Goal: Complete application form: Complete application form

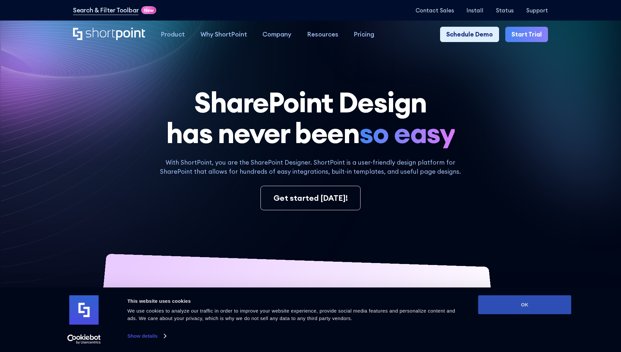
click at [525, 305] on button "OK" at bounding box center [524, 304] width 93 height 19
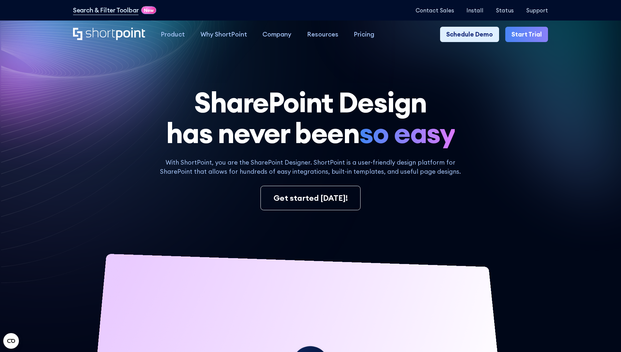
click at [529, 35] on link "Start Trial" at bounding box center [526, 35] width 43 height 16
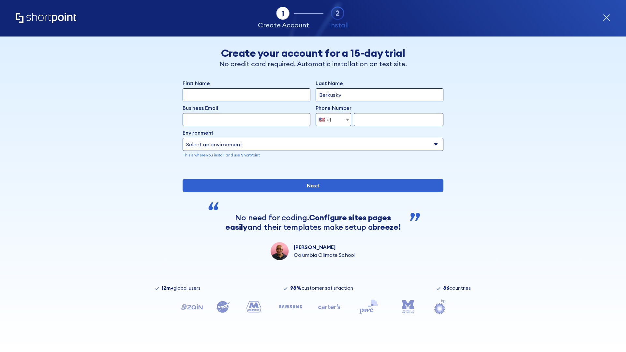
type input "Berkuskv"
type input "test@shortpoint.com"
type input "2125556789"
select select "Microsoft 365"
type input "2125556789"
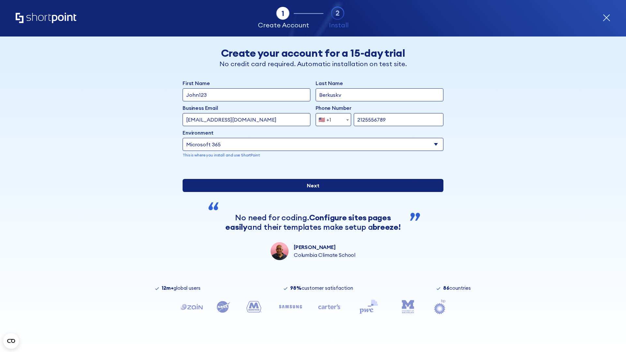
scroll to position [2, 0]
click at [310, 192] on input "Next" at bounding box center [313, 185] width 261 height 13
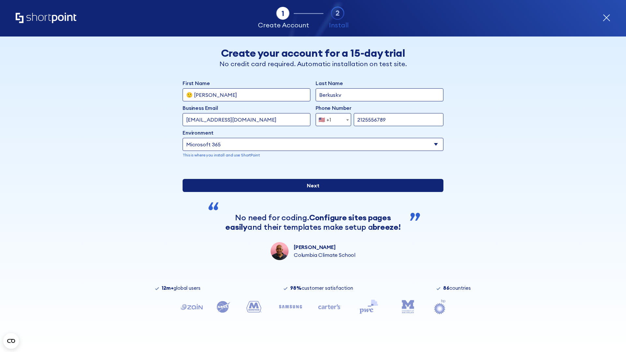
click at [310, 192] on input "Next" at bounding box center [313, 185] width 261 height 13
type input "Archebald"
click at [310, 192] on input "Next" at bounding box center [313, 185] width 261 height 13
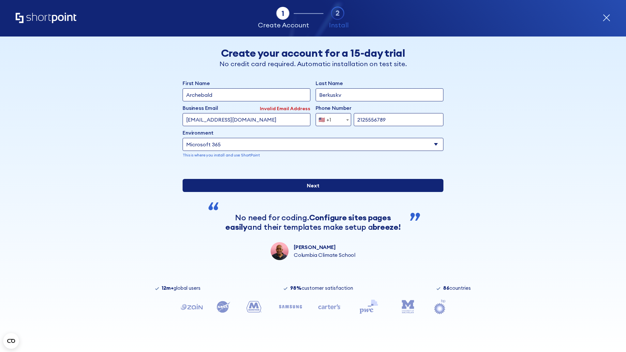
click at [310, 192] on input "Next" at bounding box center [313, 185] width 261 height 13
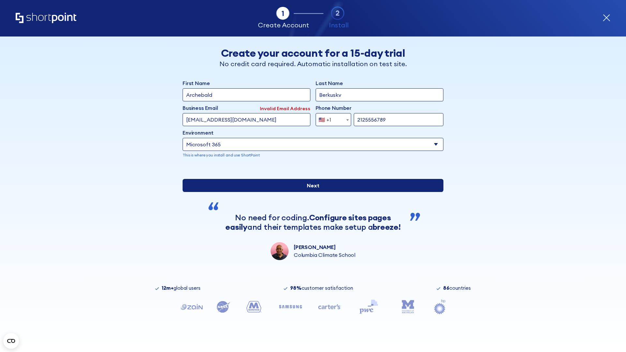
click at [310, 192] on input "Next" at bounding box center [313, 185] width 261 height 13
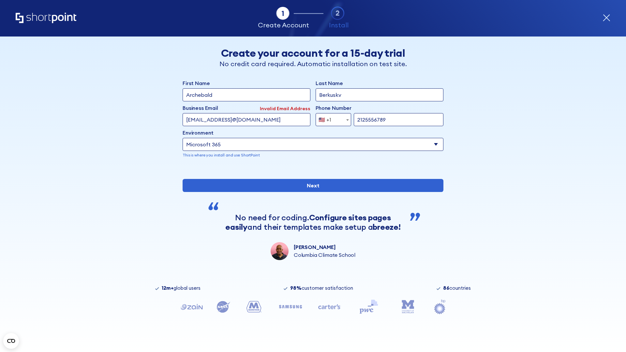
type input "testEmail@protonmail.comtest@shortpoint.com"
click at [331, 118] on span "🇺🇸 +1" at bounding box center [327, 119] width 22 height 13
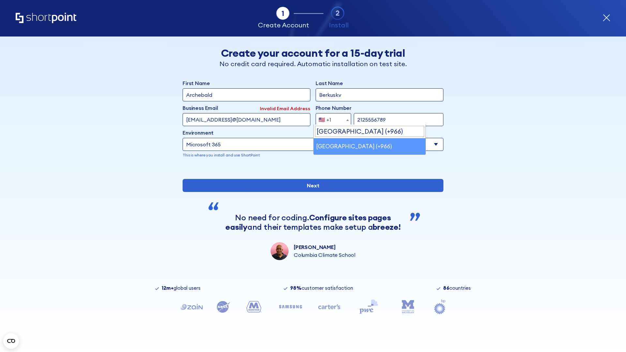
select select "+966"
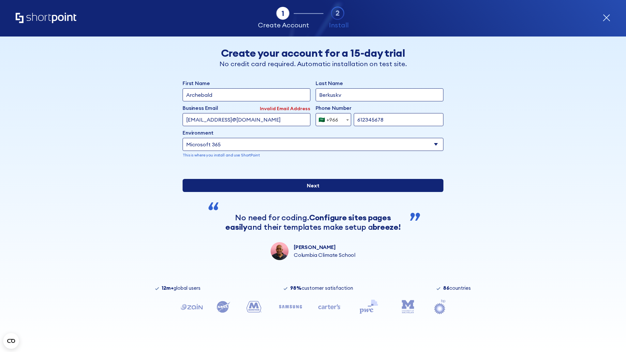
type input "612345678"
click at [310, 192] on input "Next" at bounding box center [313, 185] width 261 height 13
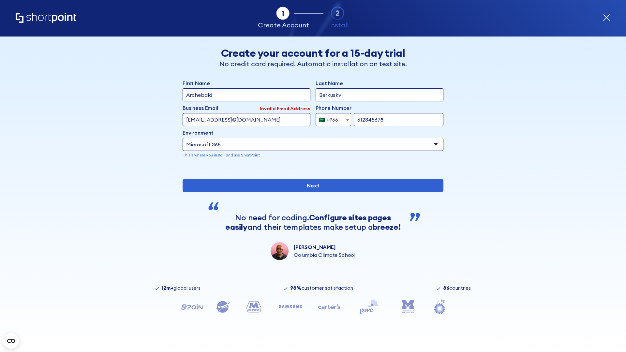
click at [331, 118] on div "🇸🇦 +966" at bounding box center [329, 119] width 20 height 13
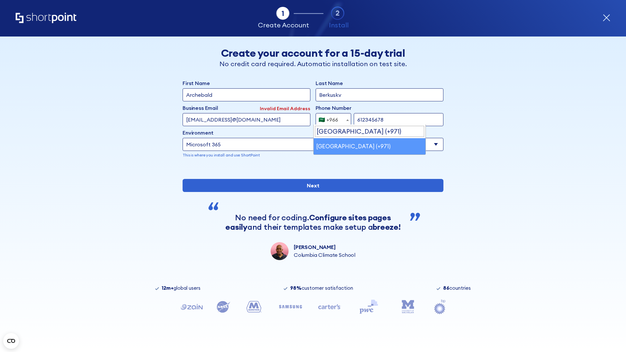
select select "+971"
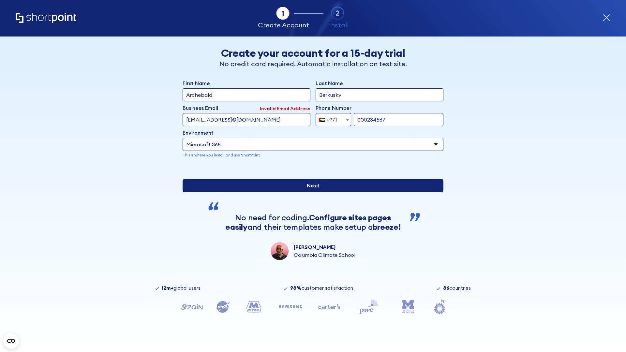
type input "000234567"
click at [310, 192] on input "Next" at bounding box center [313, 185] width 261 height 13
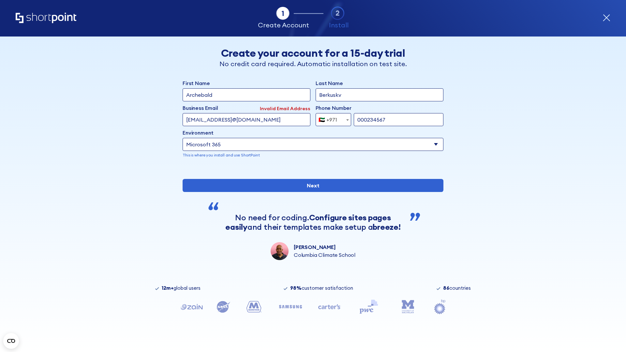
click at [331, 118] on div "🇦🇪 +971" at bounding box center [328, 119] width 19 height 13
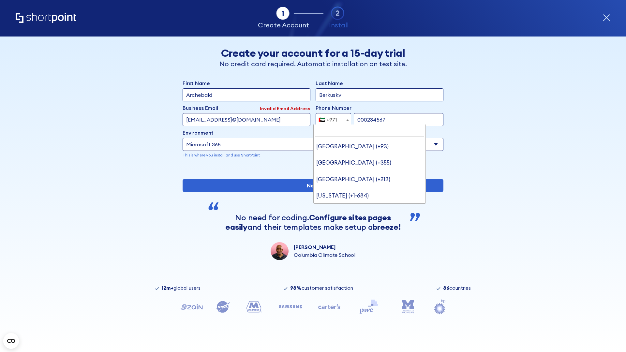
type input "United Kingdom (+44)"
select select "+44"
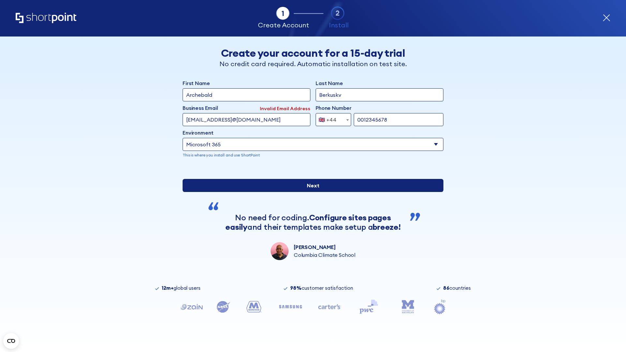
type input "0012345678"
click at [310, 192] on input "Next" at bounding box center [313, 185] width 261 height 13
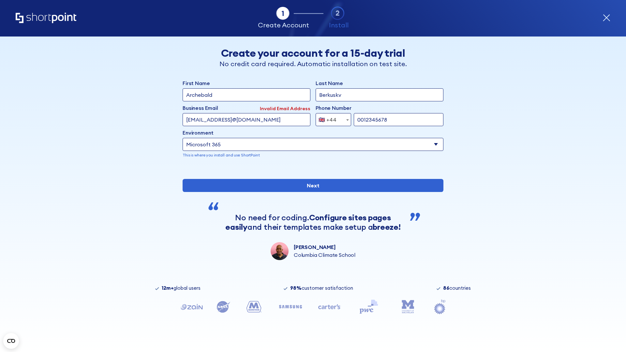
click at [331, 118] on div "🇬🇧 +44" at bounding box center [328, 119] width 18 height 13
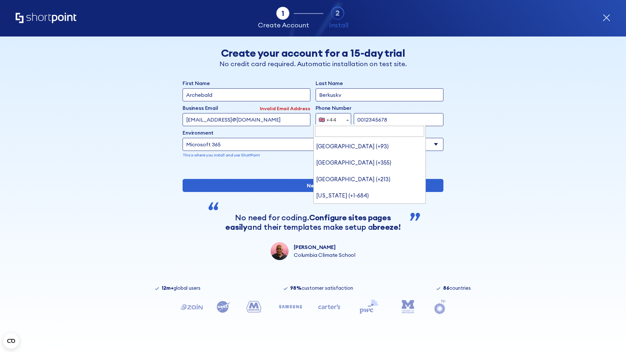
type input "Ukraine (+380)"
select select "+380"
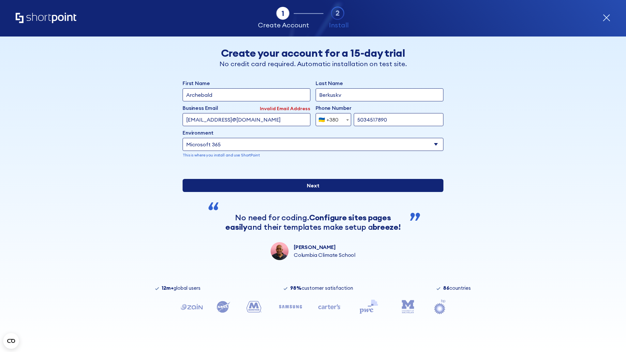
type input "5034517890"
click at [310, 192] on input "Next" at bounding box center [313, 185] width 261 height 13
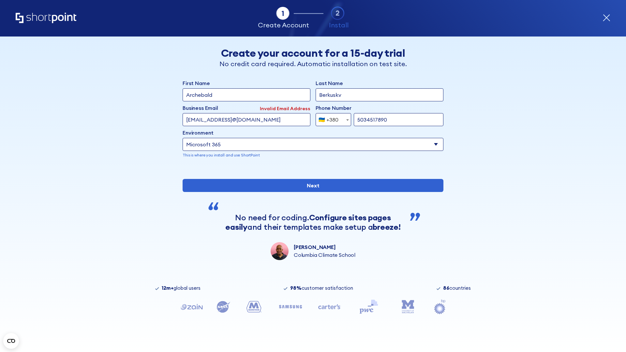
click at [331, 118] on div "🇺🇦 +380" at bounding box center [329, 119] width 20 height 13
select select "+1"
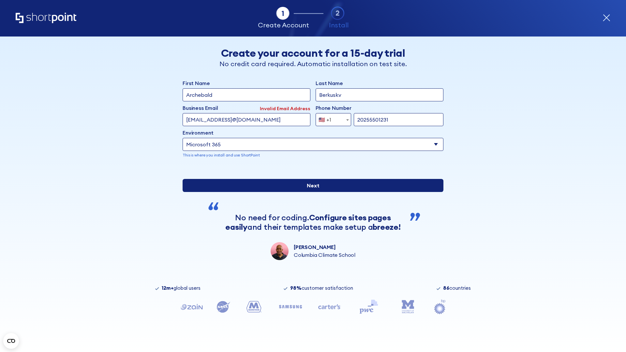
type input "20255501231"
click at [310, 192] on input "Next" at bounding box center [313, 185] width 261 height 13
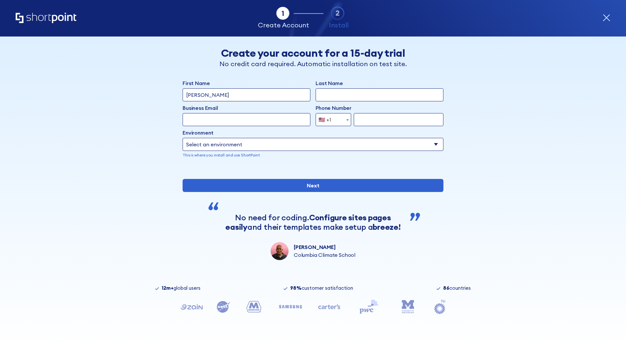
type input "Mary-Jane"
type input "Berkuskv"
type input "john@company.com"
click at [331, 120] on span "🇺🇸 +1" at bounding box center [327, 119] width 22 height 13
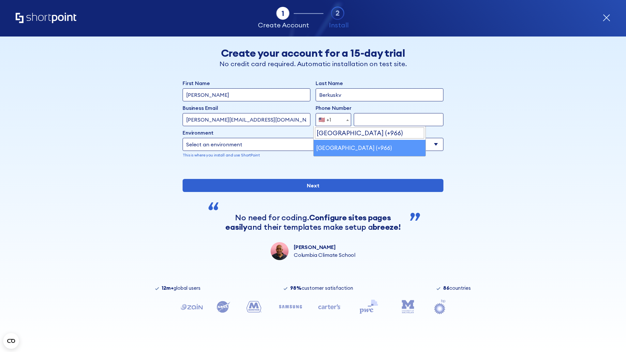
select select "+966"
type input "512345678"
select select "Microsoft 365"
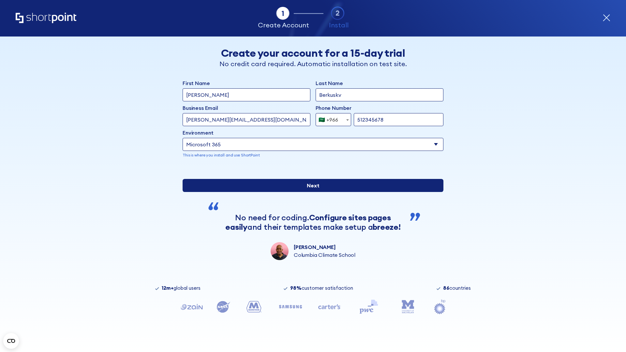
type input "512345678"
click at [310, 192] on input "Next" at bounding box center [313, 185] width 261 height 13
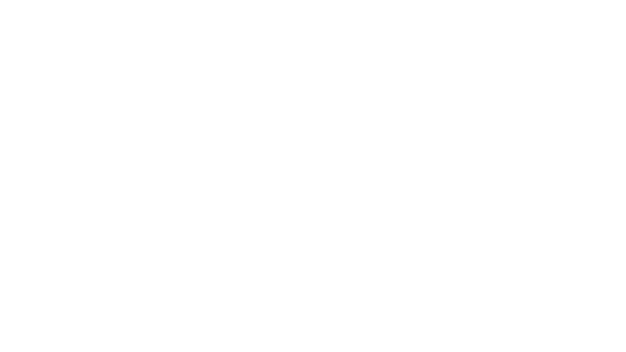
select select "+966"
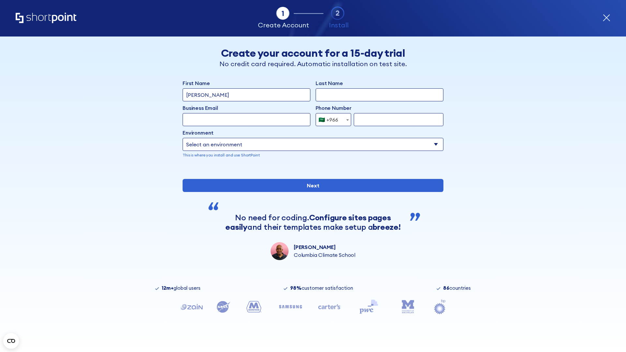
type input "D'Souza"
type input "Berkuskv"
type input "hr@mybusiness.org"
click at [331, 120] on div "🇸🇦 +966" at bounding box center [329, 119] width 20 height 13
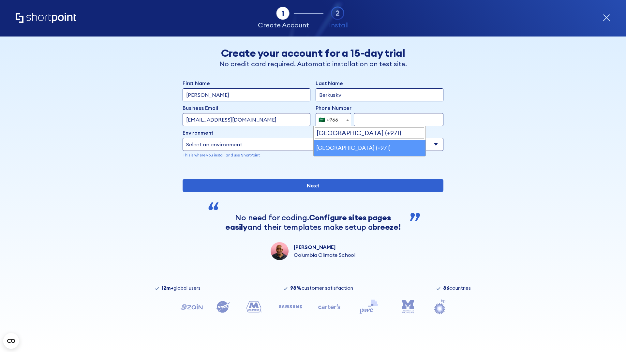
select select "+971"
type input "501234567"
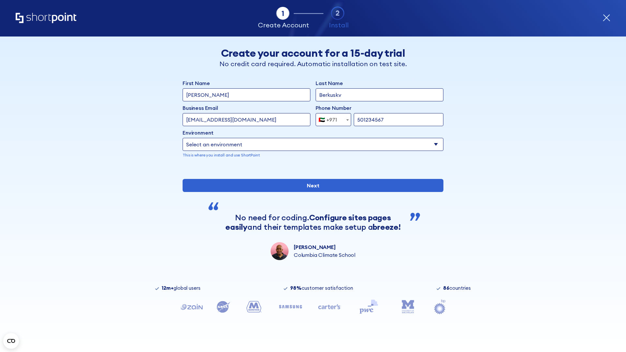
select select "Microsoft 365"
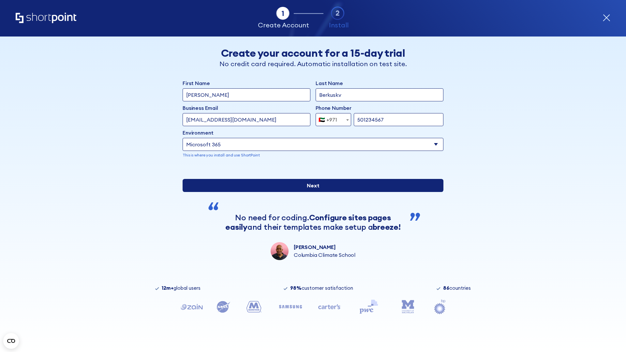
type input "501234567"
click at [310, 192] on input "Next" at bounding box center [313, 185] width 261 height 13
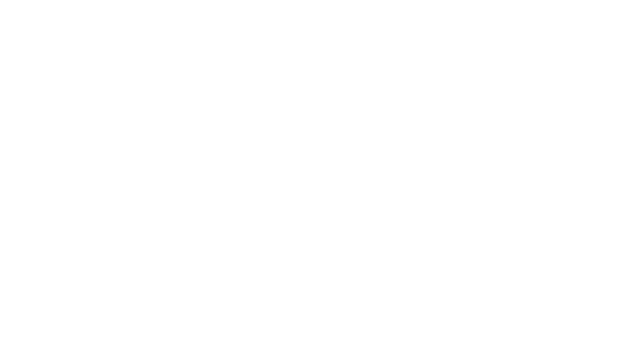
select select "+971"
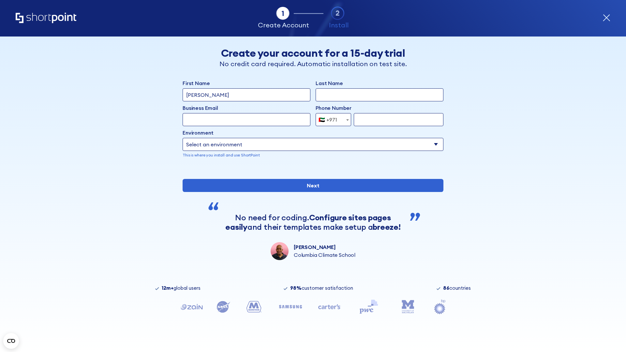
type input "[PERSON_NAME]"
type input "Berkuskv"
type input "[EMAIL_ADDRESS][DOMAIN_NAME]"
click at [331, 118] on div "🇦🇪 +971" at bounding box center [328, 119] width 19 height 13
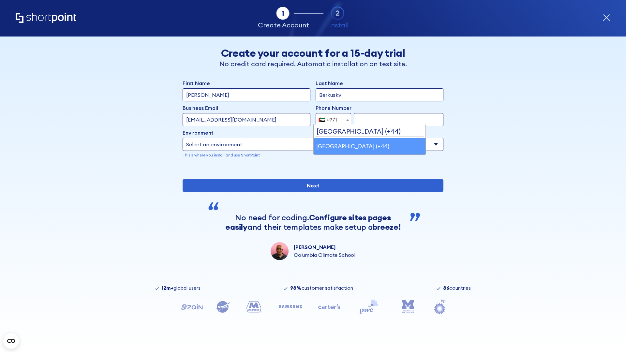
select select "+44"
type input "7912345678"
select select "Microsoft 365"
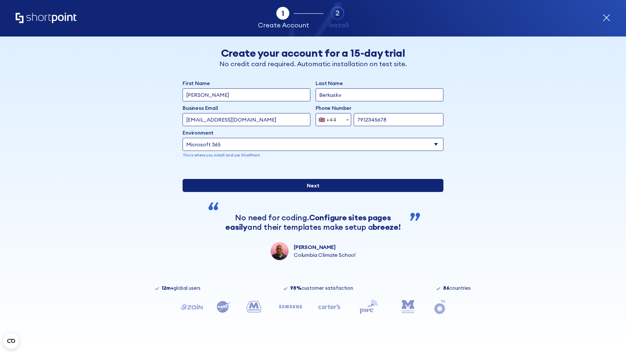
type input "7912345678"
click at [310, 192] on input "Next" at bounding box center [313, 185] width 261 height 13
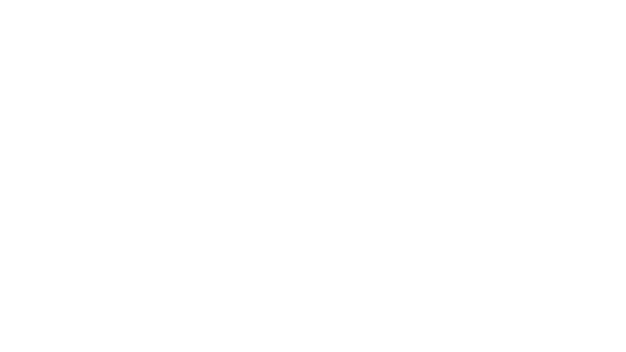
select select "+44"
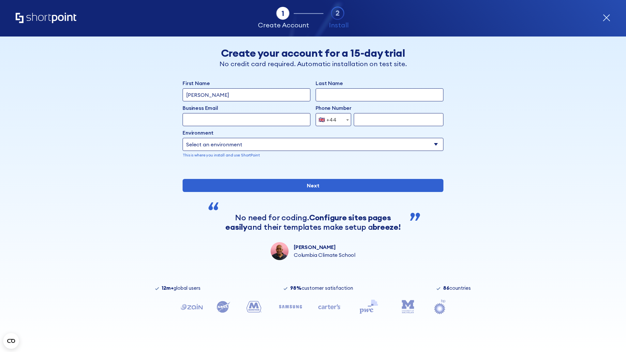
type input "JR Smith"
type input "Berkuskv"
type input "info@startup.tech"
click at [331, 120] on div "🇬🇧 +44" at bounding box center [328, 119] width 18 height 13
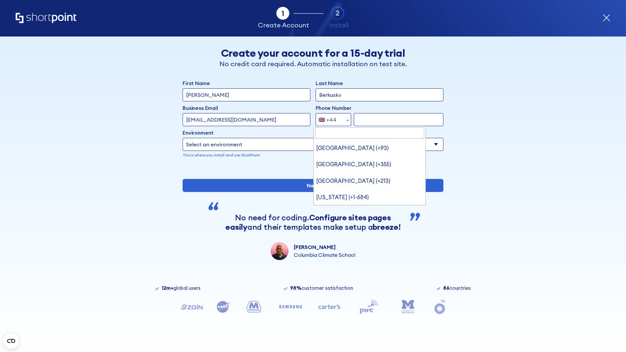
type input "Ukraine (+380)"
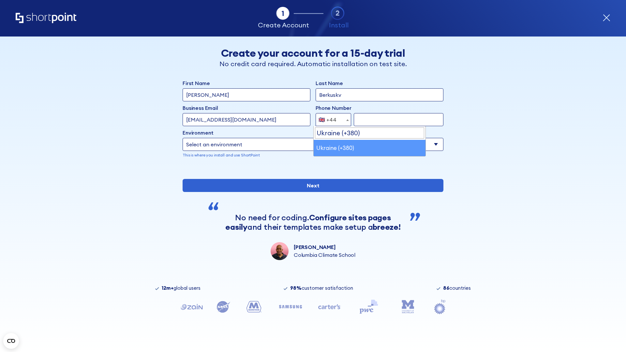
select select "+380"
type input "663451789"
select select "Microsoft 365"
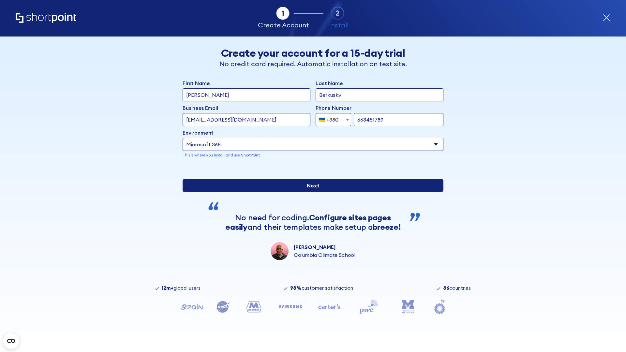
type input "663451789"
click at [310, 192] on input "Next" at bounding box center [313, 185] width 261 height 13
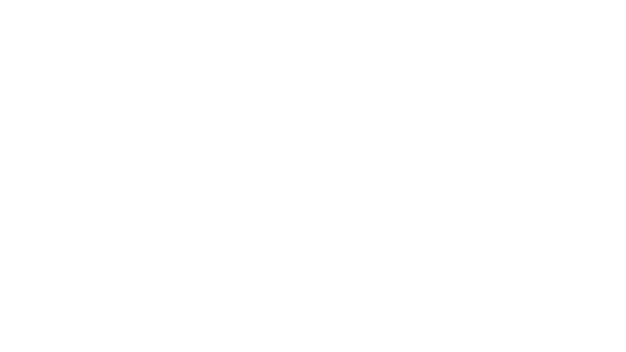
select select "+380"
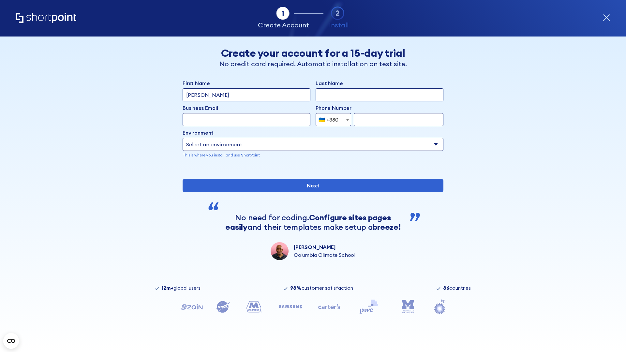
type input "[PERSON_NAME]"
type input "Berkuskv"
type input "[EMAIL_ADDRESS][DOMAIN_NAME]"
click at [331, 120] on div "🇺🇦 +380" at bounding box center [329, 119] width 20 height 13
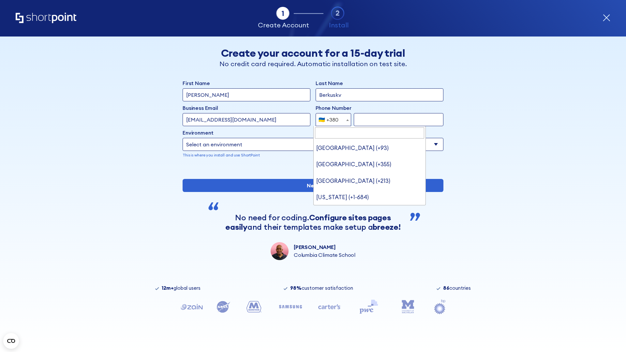
type input "United States (+1)"
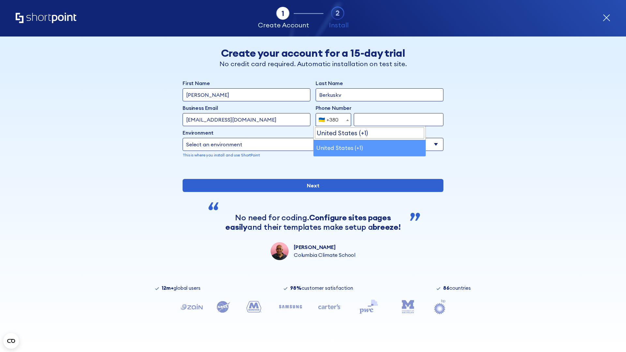
select select "+1"
type input "2025550123"
select select "Microsoft 365"
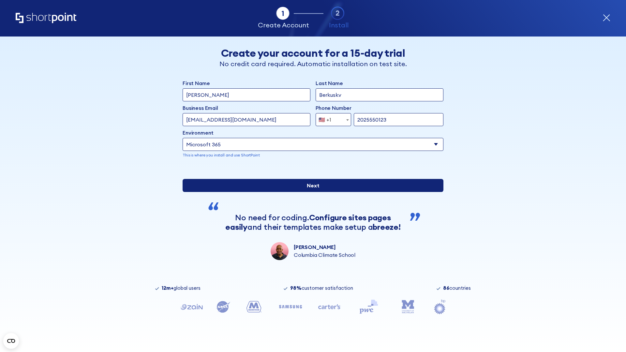
type input "2025550123"
click at [310, 192] on input "Next" at bounding box center [313, 185] width 261 height 13
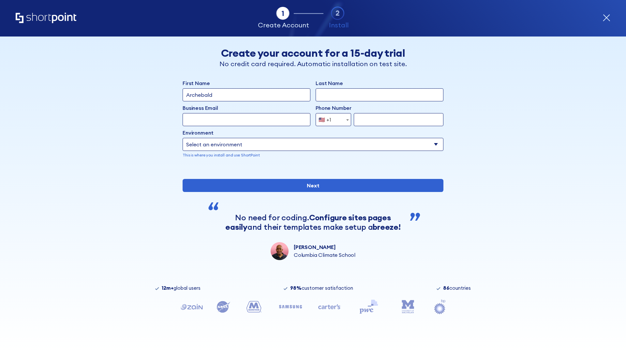
type input "Archebald"
type input "Berkuskv"
type input "[EMAIL_ADDRESS][DOMAIN_NAME]"
type input "2125556789"
select select "SharePoint 2019 (On-Premise)"
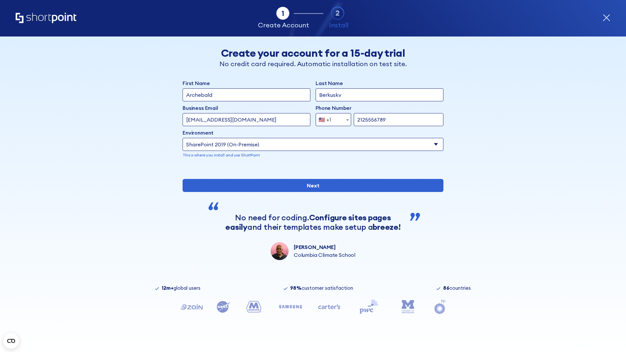
type input "2125556789"
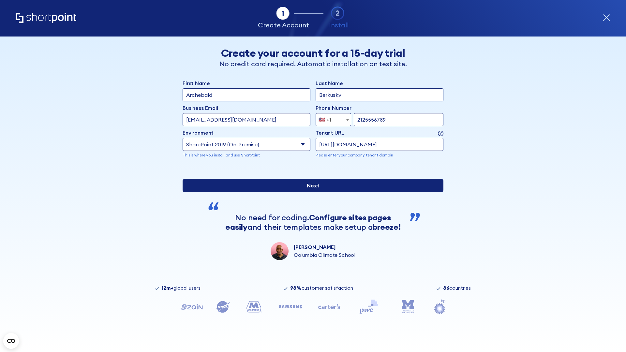
type input "https://contoso.sharepoint.xyz"
click at [310, 192] on input "Next" at bounding box center [313, 185] width 261 height 13
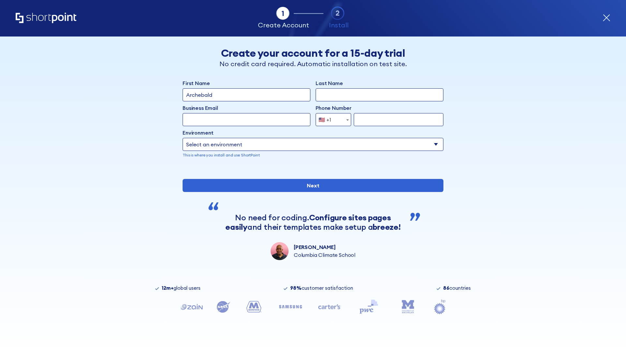
type input "Archebald"
type input "Berkuskv"
type input "[EMAIL_ADDRESS][DOMAIN_NAME]"
type input "2125556789"
select select "SharePoint 2019 (On-Premise)"
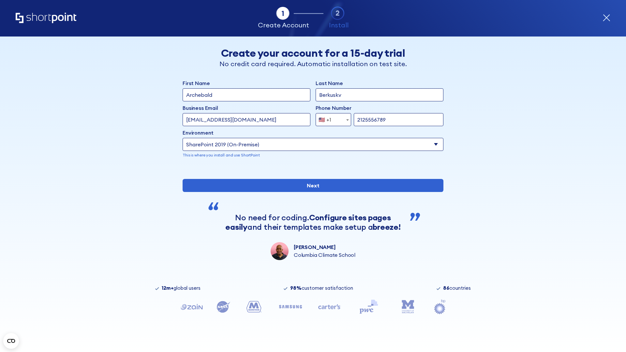
type input "2125556789"
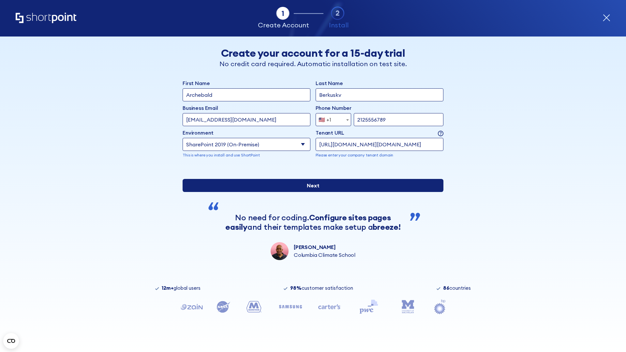
type input "[URL][DOMAIN_NAME][DOMAIN_NAME]"
click at [310, 192] on input "Next" at bounding box center [313, 185] width 261 height 13
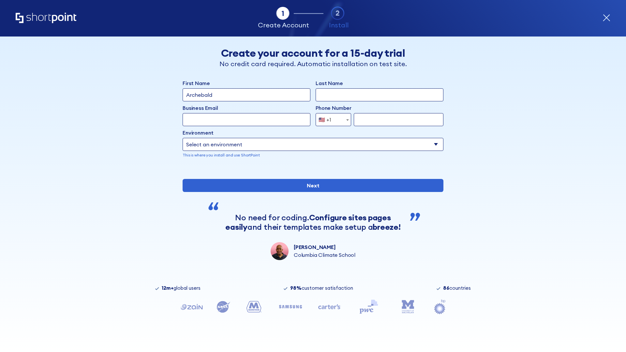
type input "Archebald"
type input "Berkuskv"
type input "[EMAIL_ADDRESS][DOMAIN_NAME]"
type input "2125556789"
select select "SharePoint 2019 (On-Premise)"
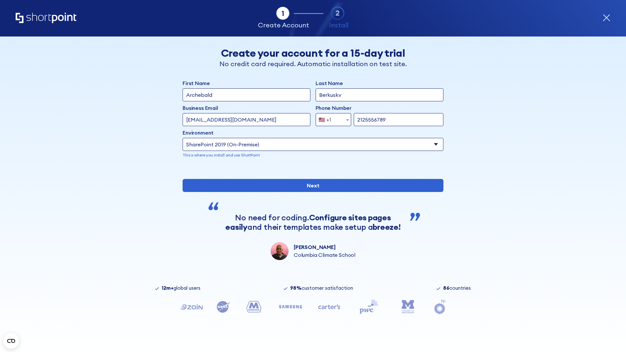
type input "2125556789"
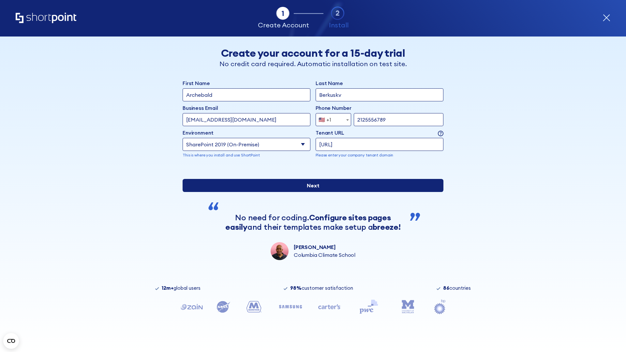
type input "ftp://site.sharepoint.dem"
click at [310, 192] on input "Next" at bounding box center [313, 185] width 261 height 13
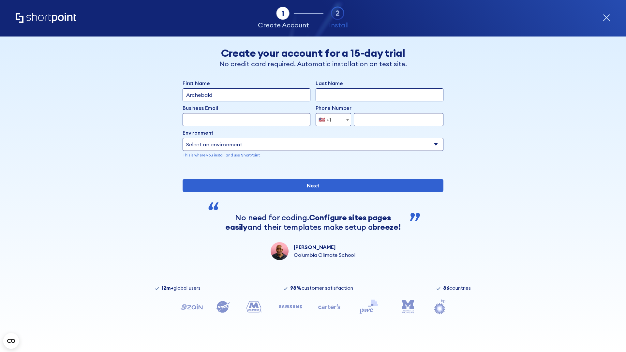
type input "Archebald"
type input "Berkuskv"
type input "[EMAIL_ADDRESS][DOMAIN_NAME]"
type input "2125556789"
select select "SharePoint 2019 (On-Premise)"
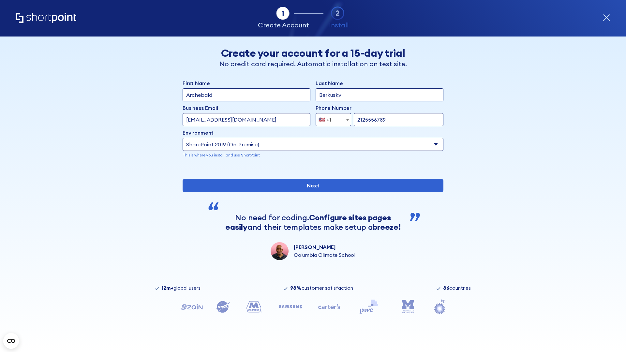
type input "2125556789"
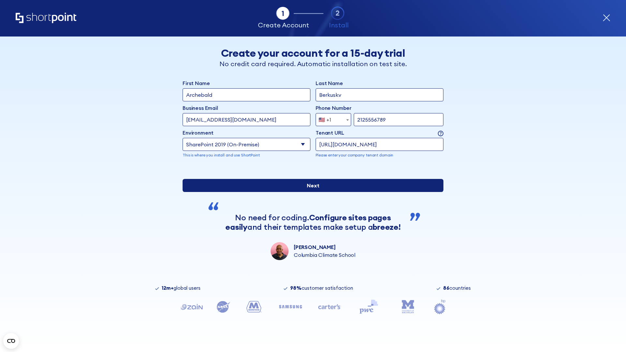
type input "https://sharepoint.com.evil.com"
click at [310, 192] on input "Next" at bounding box center [313, 185] width 261 height 13
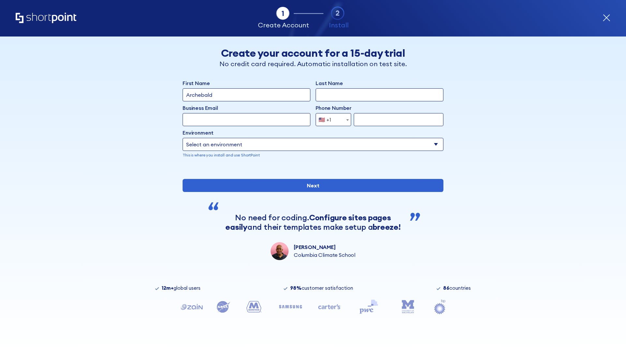
type input "Archebald"
type input "Berkuskv"
type input "[EMAIL_ADDRESS][DOMAIN_NAME]"
type input "2125556789"
select select "SharePoint 2019 (On-Premise)"
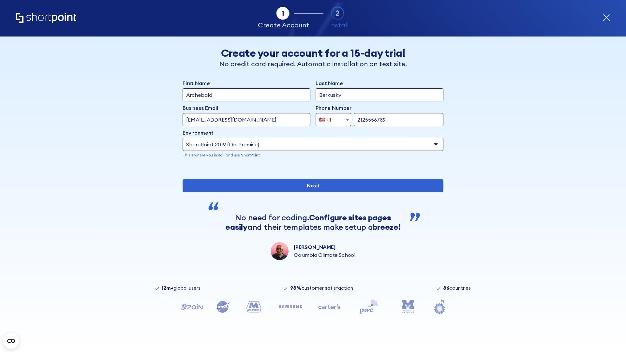
type input "2125556789"
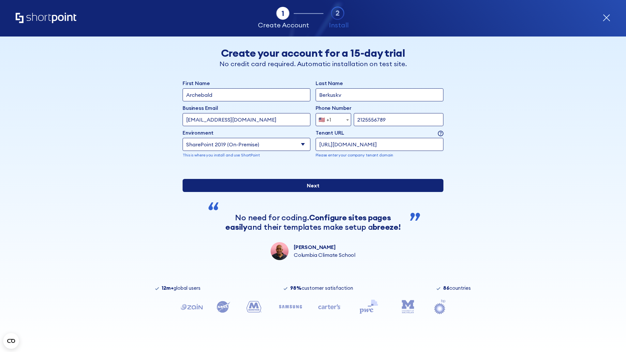
type input "[URL][DOMAIN_NAME]"
click at [310, 192] on input "Next" at bounding box center [313, 185] width 261 height 13
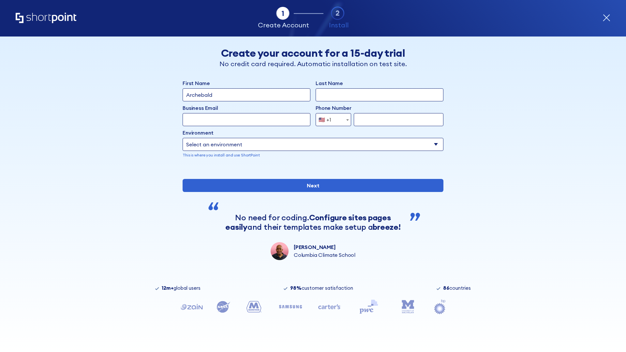
type input "Archebald"
type input "Berkuskv"
type input "[EMAIL_ADDRESS][DOMAIN_NAME]"
type input "2125556789"
select select "SharePoint 2019 (On-Premise)"
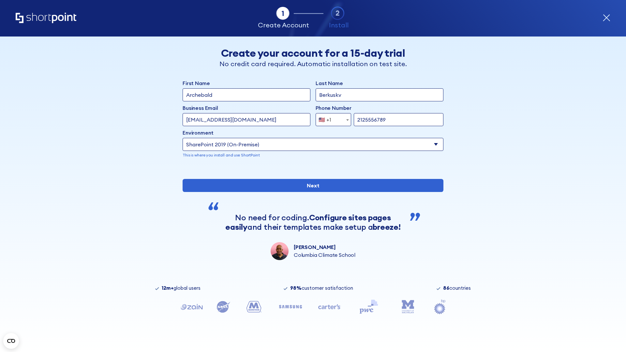
type input "2125556789"
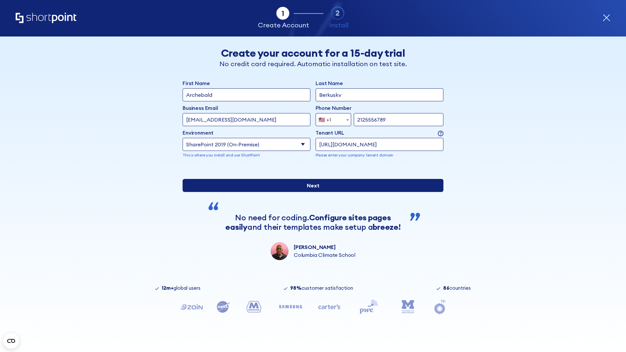
type input "https://project.sharepoint.cn"
click at [310, 192] on input "Next" at bounding box center [313, 185] width 261 height 13
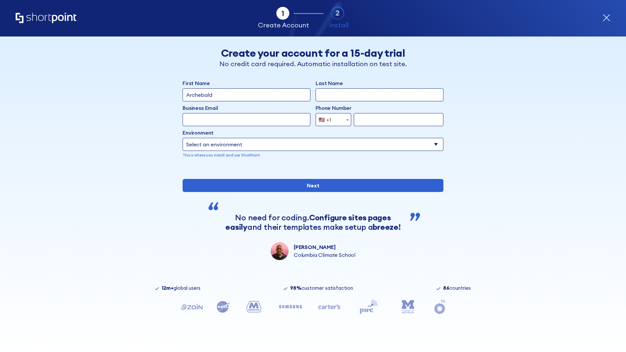
type input "Archebald"
type input "Berkuskv"
type input "[EMAIL_ADDRESS][DOMAIN_NAME]"
type input "2125556789"
select select "SharePoint 2019 (On-Premise)"
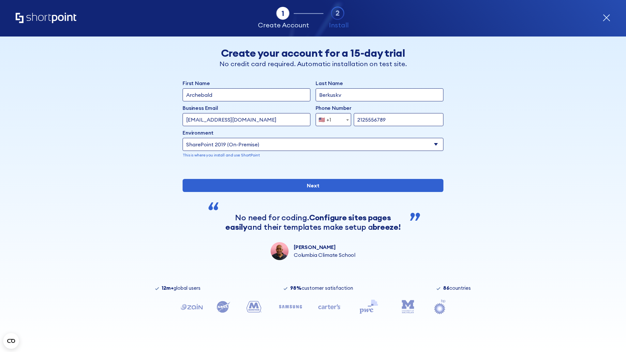
type input "2125556789"
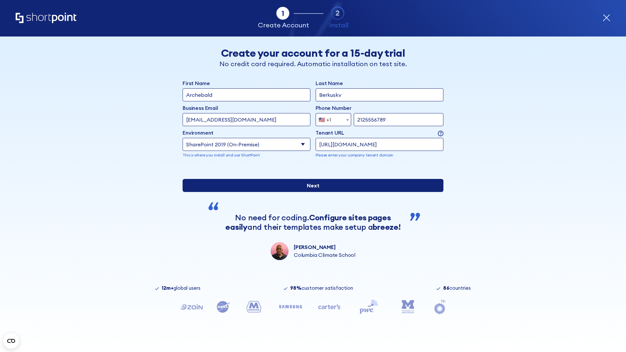
type input "https://intranet.sharepoint.de"
click at [310, 192] on input "Next" at bounding box center [313, 185] width 261 height 13
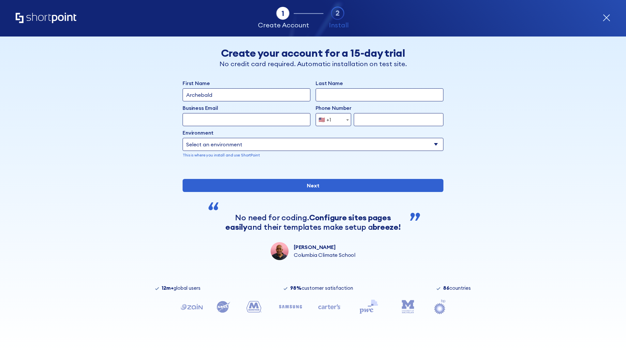
type input "Archebald"
type input "Berkuskv"
type input "[EMAIL_ADDRESS][DOMAIN_NAME]"
type input "2125556789"
select select "SharePoint 2019 (On-Premise)"
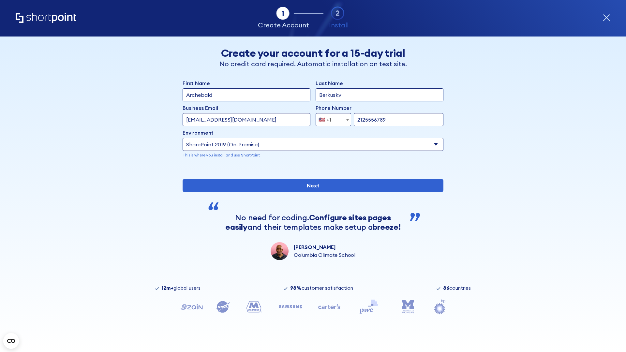
type input "2125556789"
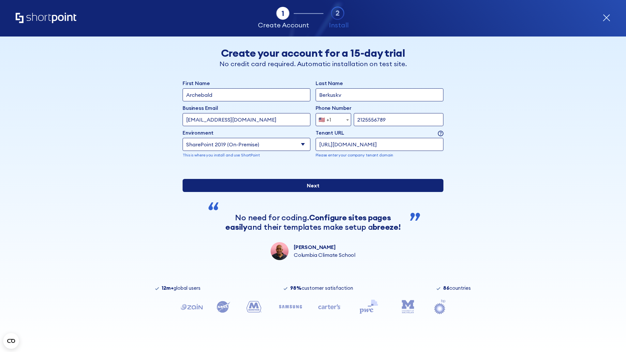
type input "https://secure.sharepoint.us"
click at [310, 192] on input "Next" at bounding box center [313, 185] width 261 height 13
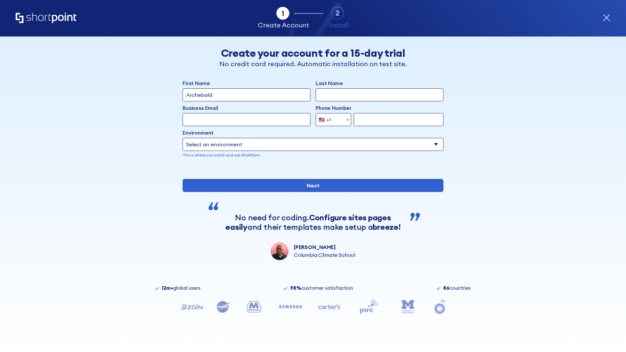
type input "Archebald"
type input "Berkuskv"
type input "[EMAIL_ADDRESS][DOMAIN_NAME]"
type input "2125556789"
select select "SharePoint 2019 (On-Premise)"
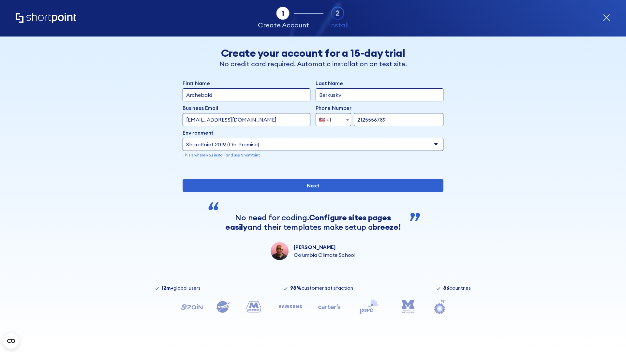
type input "2125556789"
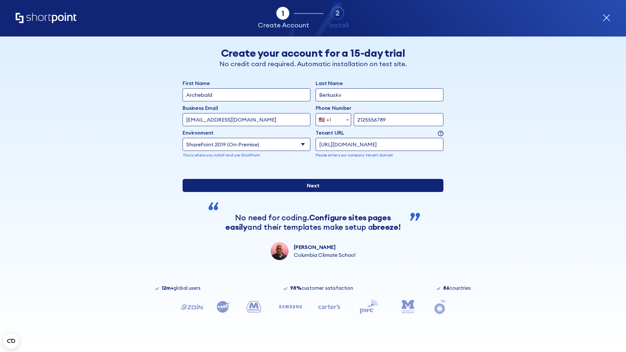
type input "https://alpha.sharepoint-mil.us"
click at [310, 192] on input "Next" at bounding box center [313, 185] width 261 height 13
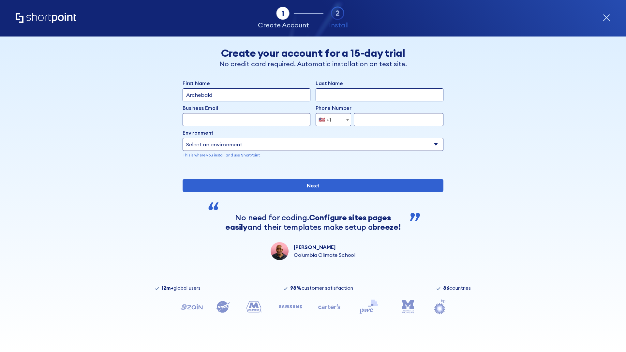
type input "Archebald"
type input "Berkuskv"
type input "[EMAIL_ADDRESS][DOMAIN_NAME]"
type input "2125556789"
select select "SharePoint 2019 (On-Premise)"
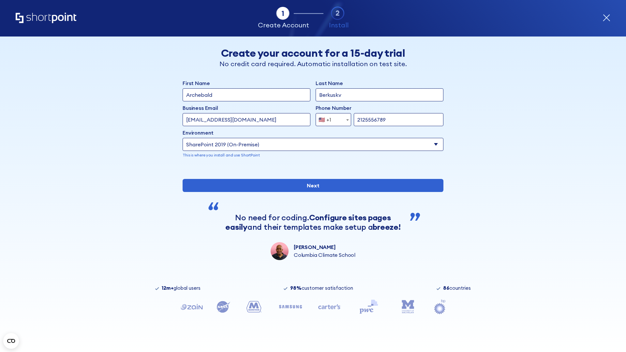
type input "2125556789"
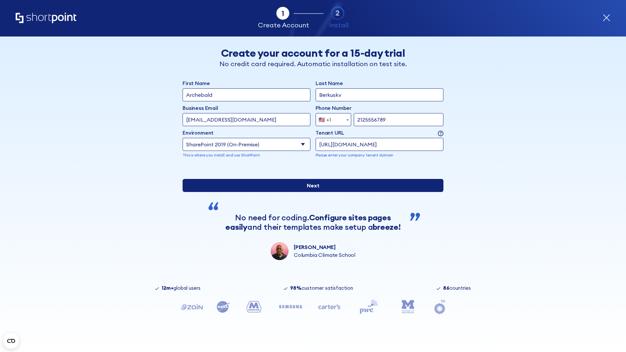
type input "https://team.dps.mil"
click at [310, 192] on input "Next" at bounding box center [313, 185] width 261 height 13
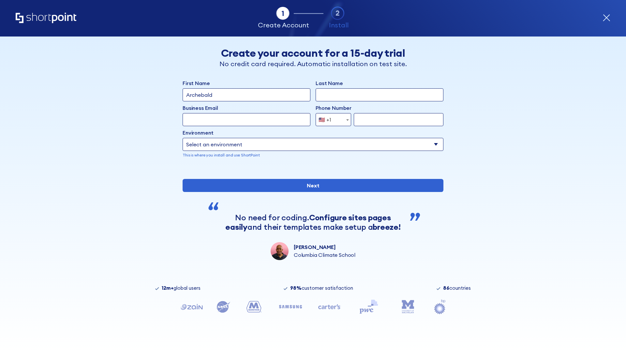
type input "Archebald"
type input "Berkuskv"
type input "[EMAIL_ADDRESS][DOMAIN_NAME]"
type input "2125556789"
select select "SharePoint 2016 (On-Premise)"
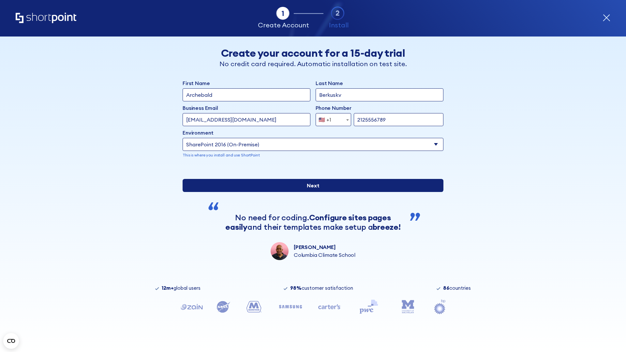
type input "2125556789"
click at [310, 231] on div "First Name Archebald Last Name Berkuskv Business Email Invalid Email Address [E…" at bounding box center [313, 169] width 261 height 181
